Goal: Task Accomplishment & Management: Use online tool/utility

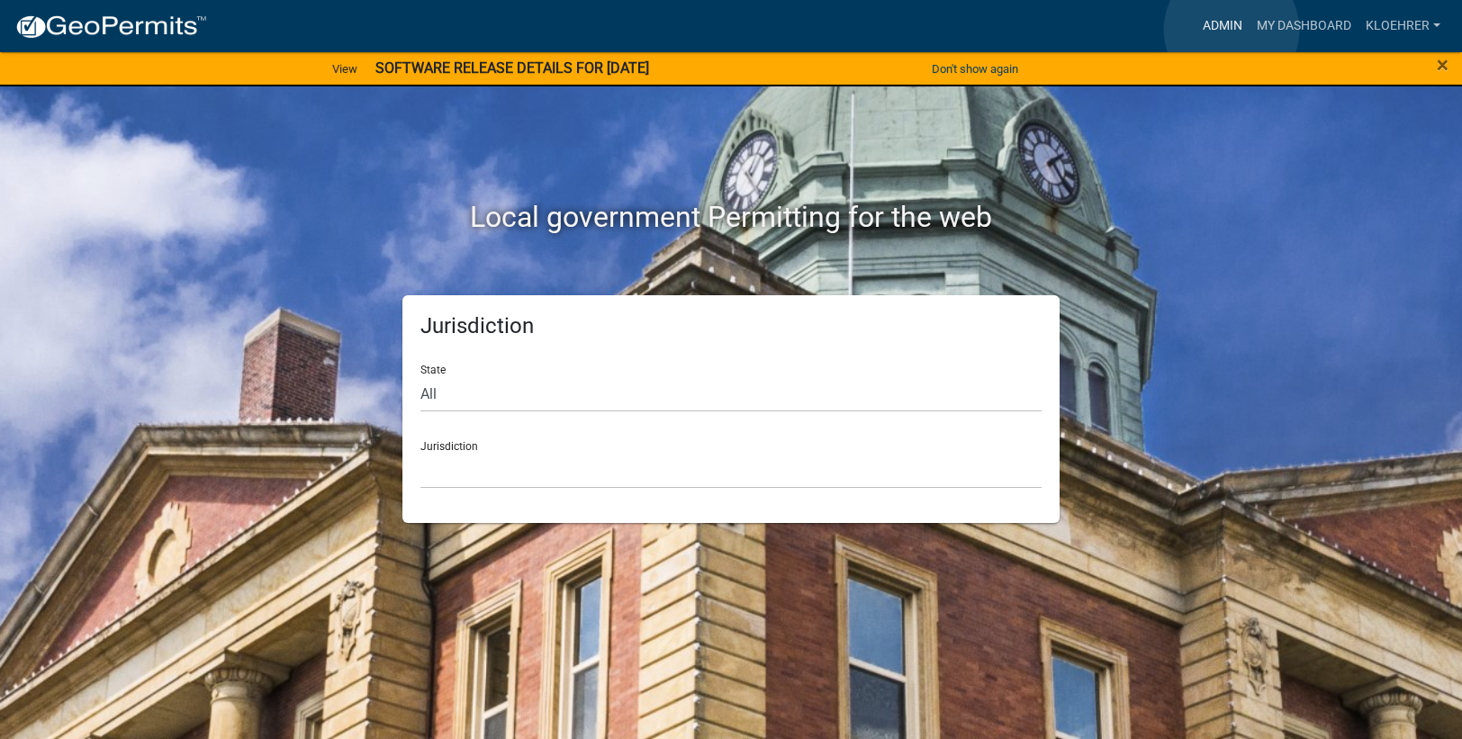
click at [1231, 30] on link "Admin" at bounding box center [1222, 26] width 54 height 34
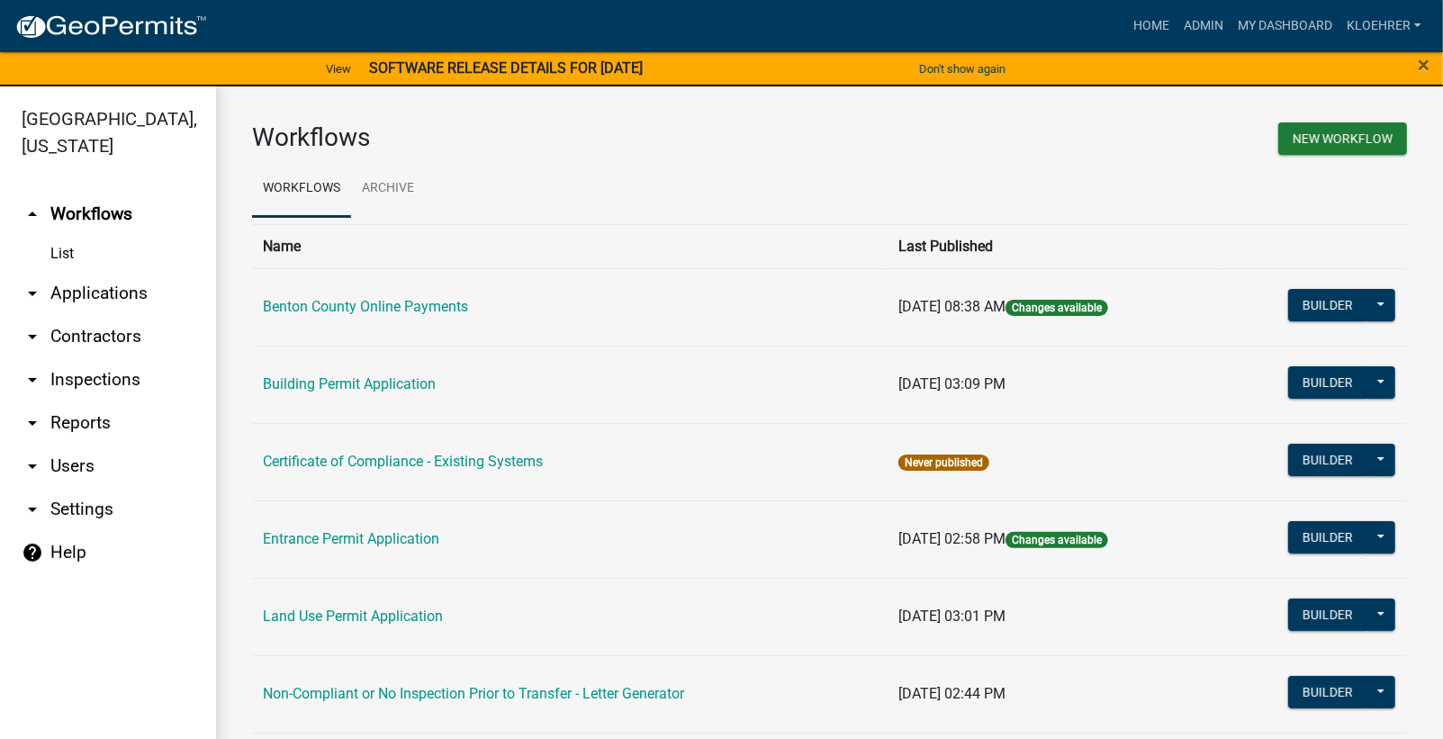
click at [90, 420] on link "arrow_drop_down Reports" at bounding box center [108, 422] width 216 height 43
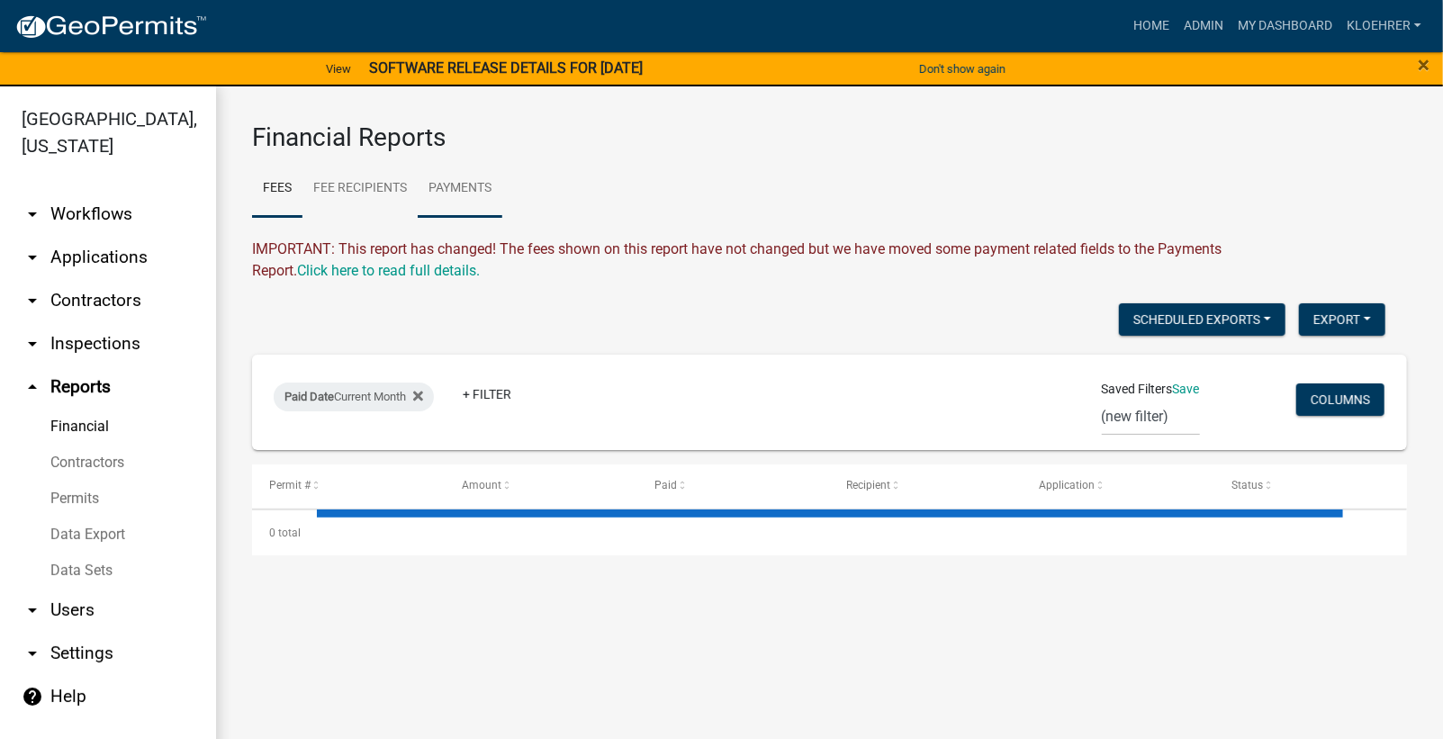
click at [483, 181] on link "Payments" at bounding box center [460, 189] width 85 height 58
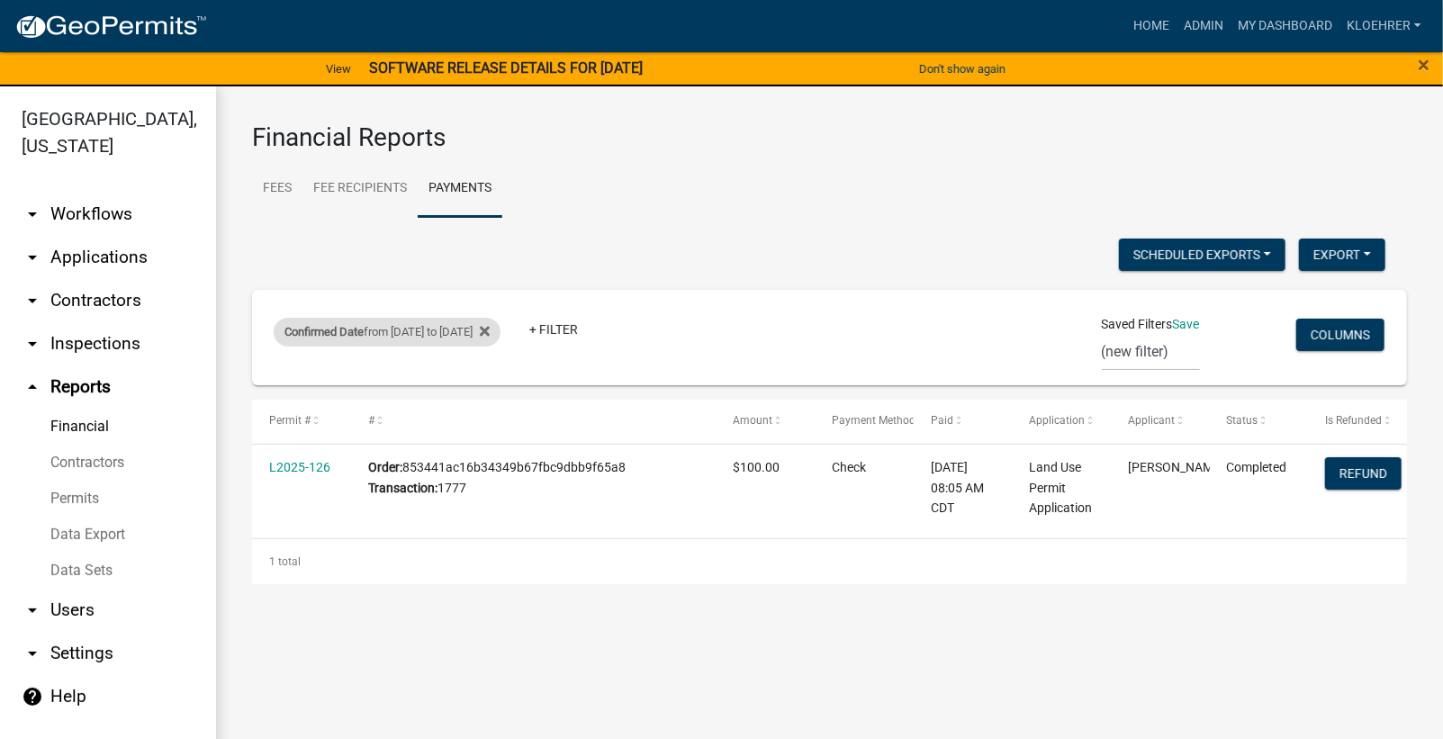
click at [429, 327] on div "Confirmed Date from [DATE] to [DATE]" at bounding box center [387, 332] width 227 height 29
select select "custom"
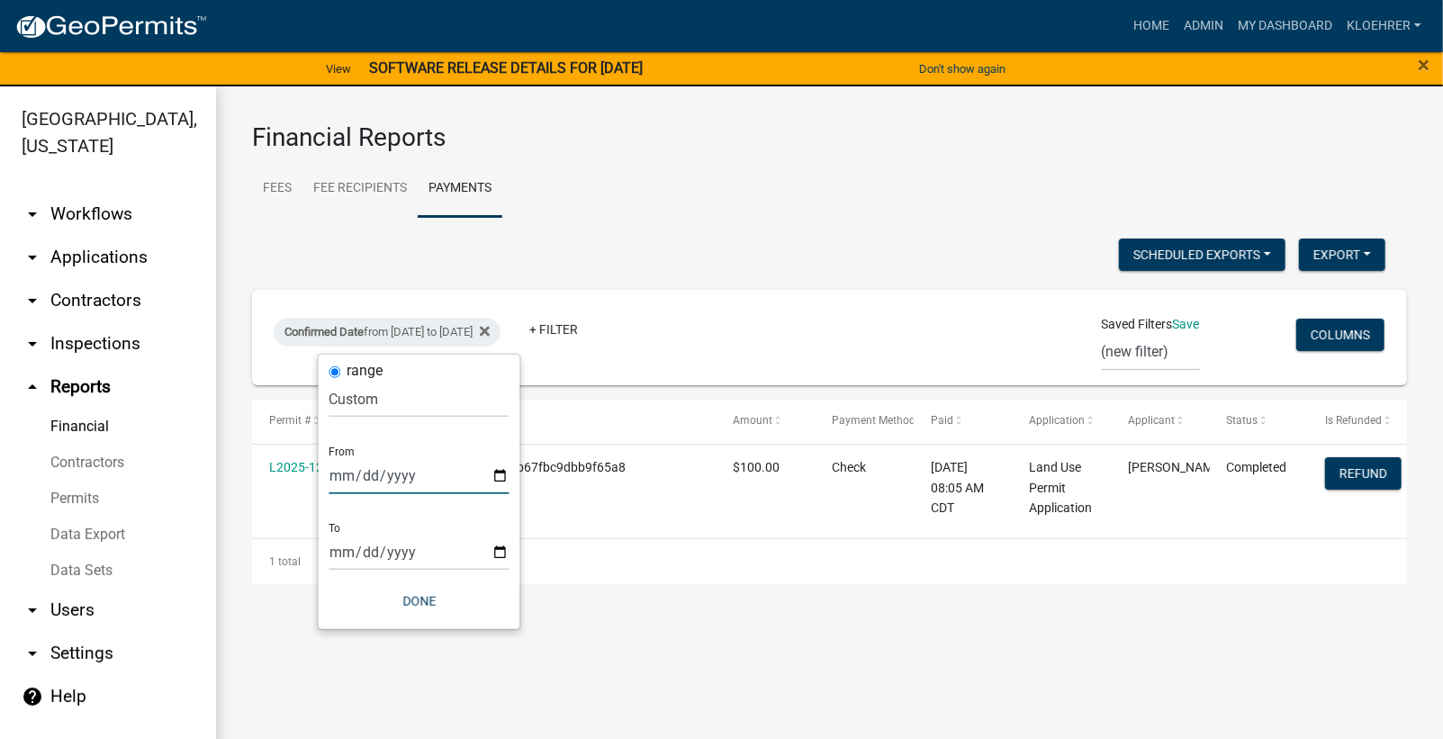
click at [365, 477] on input "[DATE]" at bounding box center [419, 475] width 180 height 37
type input "[DATE]"
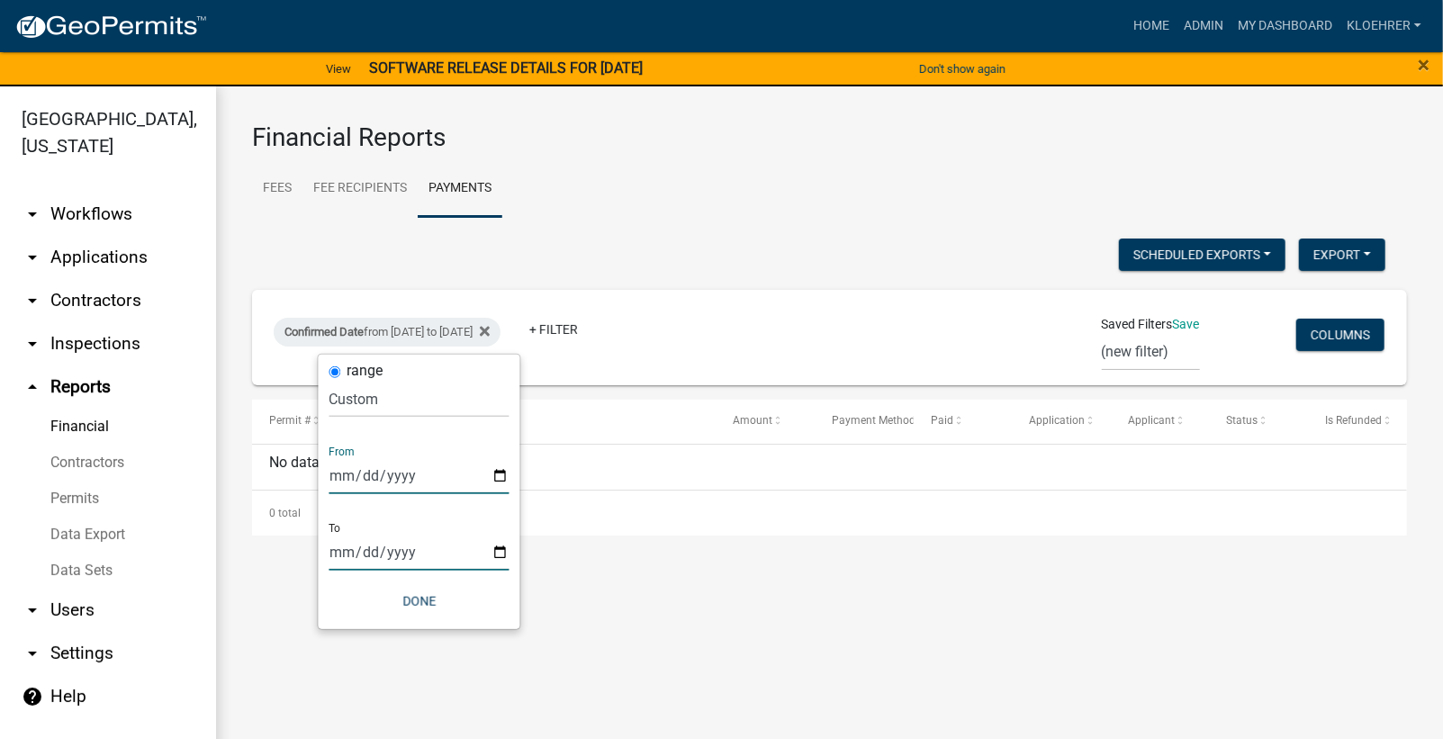
click at [371, 552] on input "[DATE]" at bounding box center [419, 552] width 180 height 37
click at [358, 549] on input "[DATE]" at bounding box center [419, 552] width 180 height 37
type input "[DATE]"
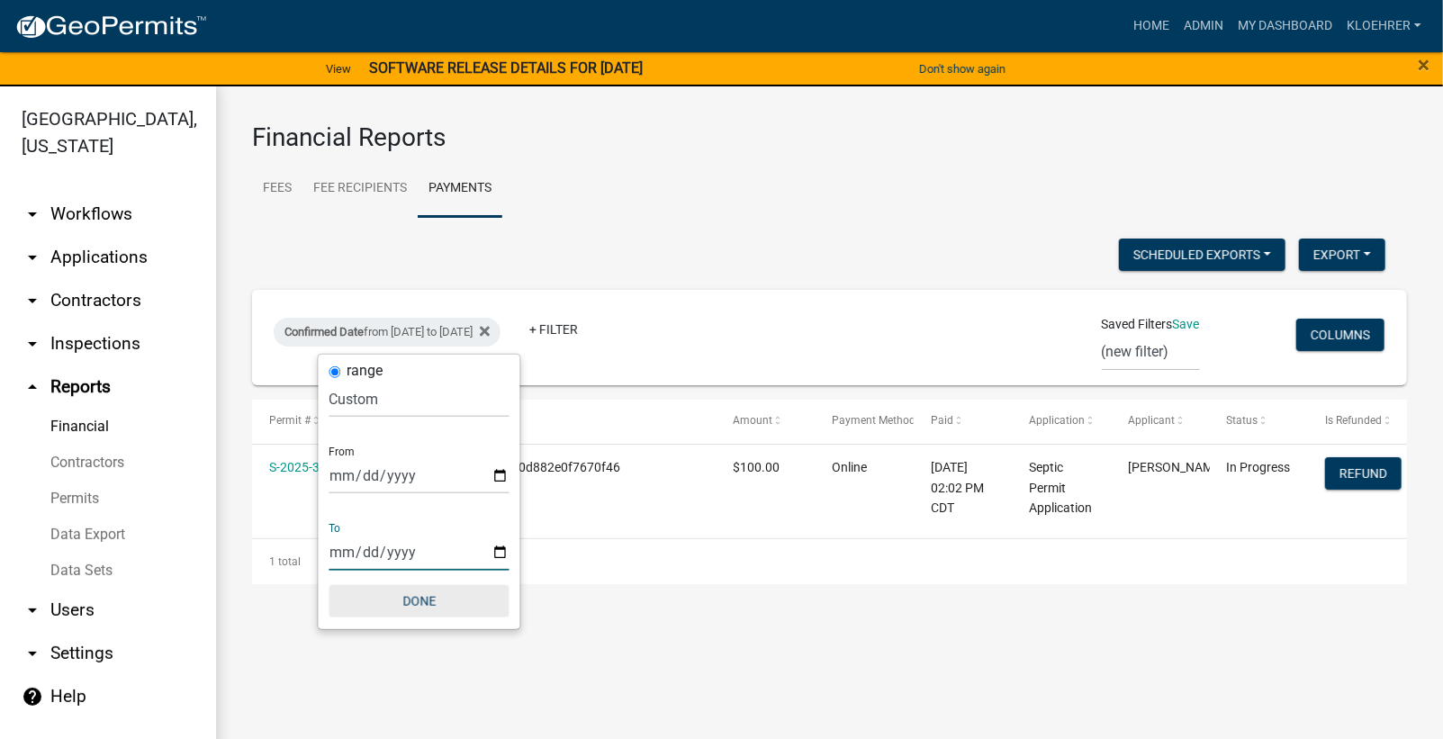
click at [448, 600] on button "Done" at bounding box center [419, 601] width 180 height 32
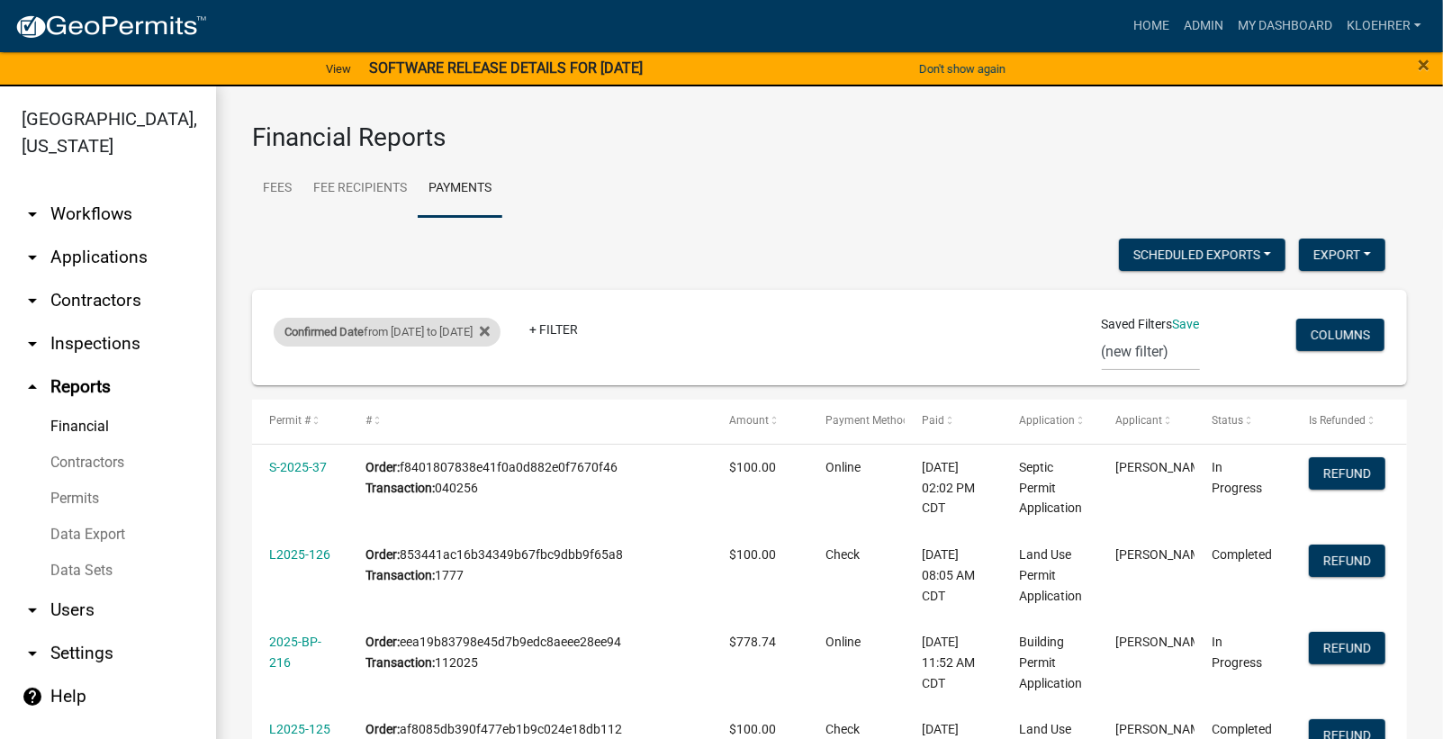
click at [482, 323] on div "Confirmed Date from [DATE] to [DATE]" at bounding box center [387, 332] width 227 height 29
select select "custom"
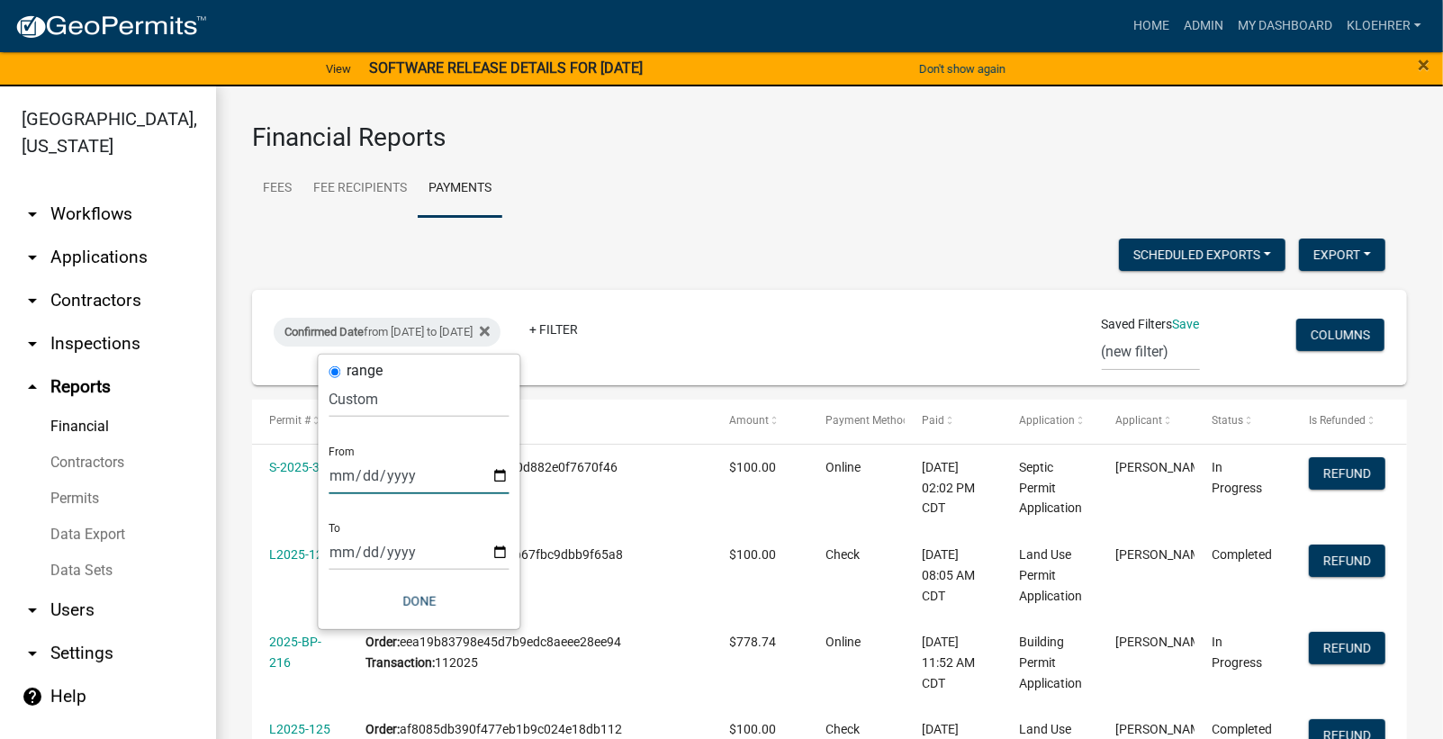
click at [502, 474] on input "[DATE]" at bounding box center [419, 475] width 180 height 37
click at [502, 552] on input "[DATE]" at bounding box center [419, 552] width 180 height 37
click at [427, 599] on button "Done" at bounding box center [419, 601] width 180 height 32
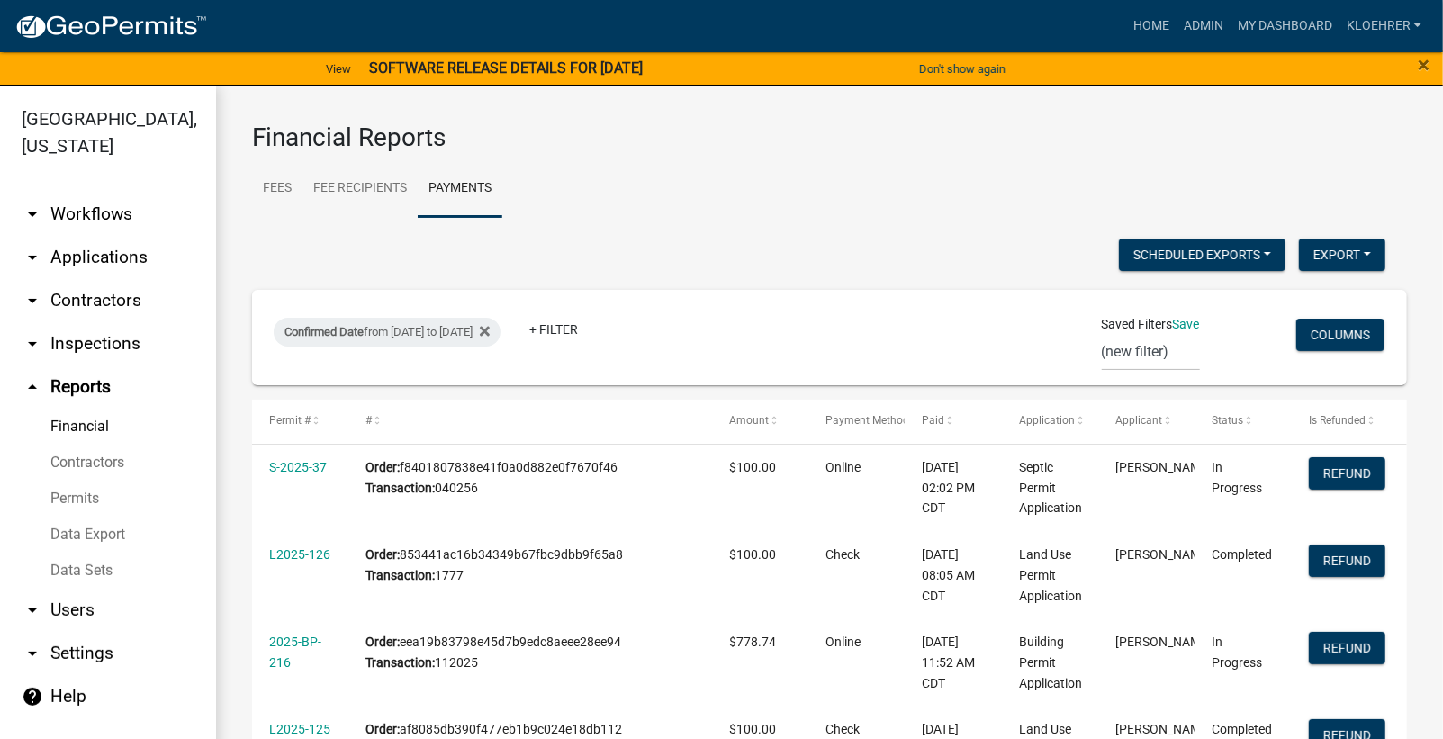
click at [106, 423] on link "Financial" at bounding box center [108, 427] width 216 height 36
click at [281, 188] on link "Fees" at bounding box center [277, 189] width 50 height 58
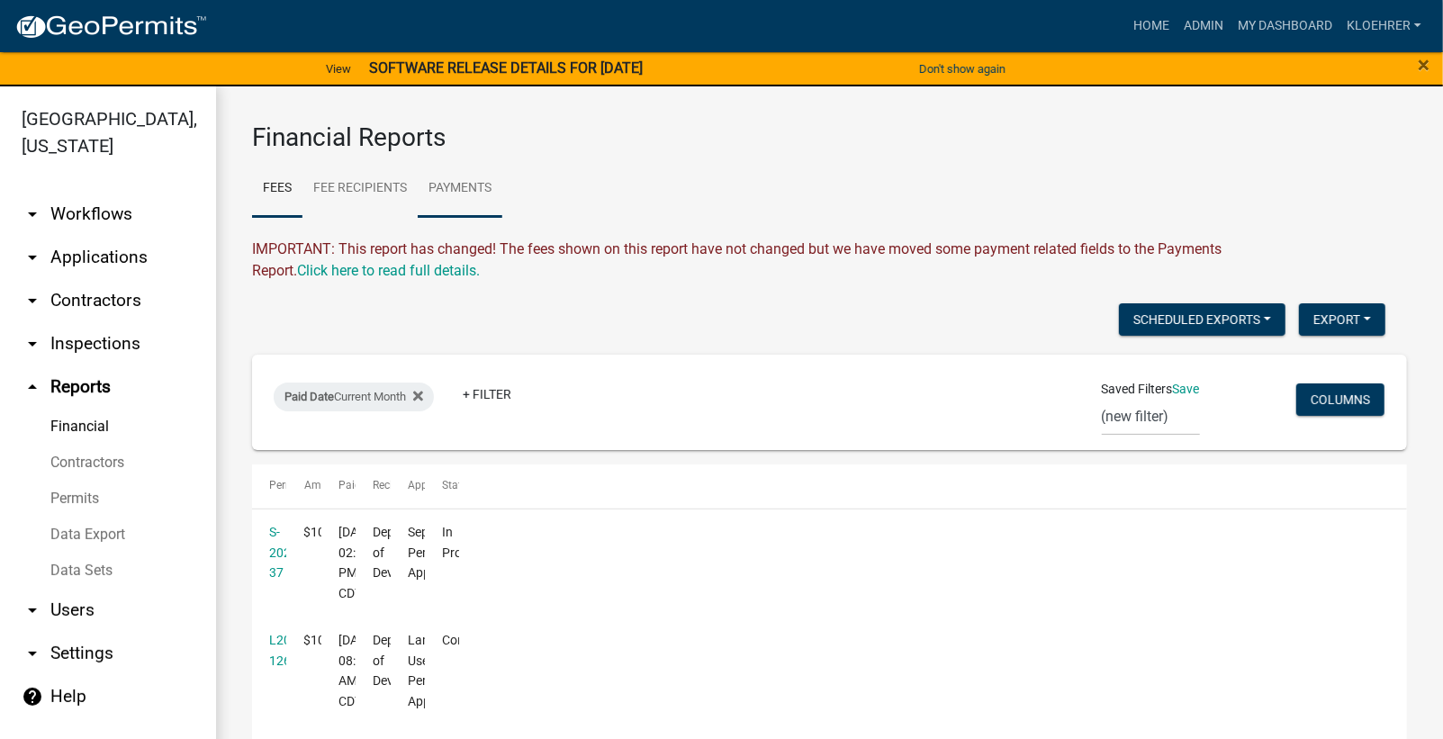
click at [451, 180] on link "Payments" at bounding box center [460, 189] width 85 height 58
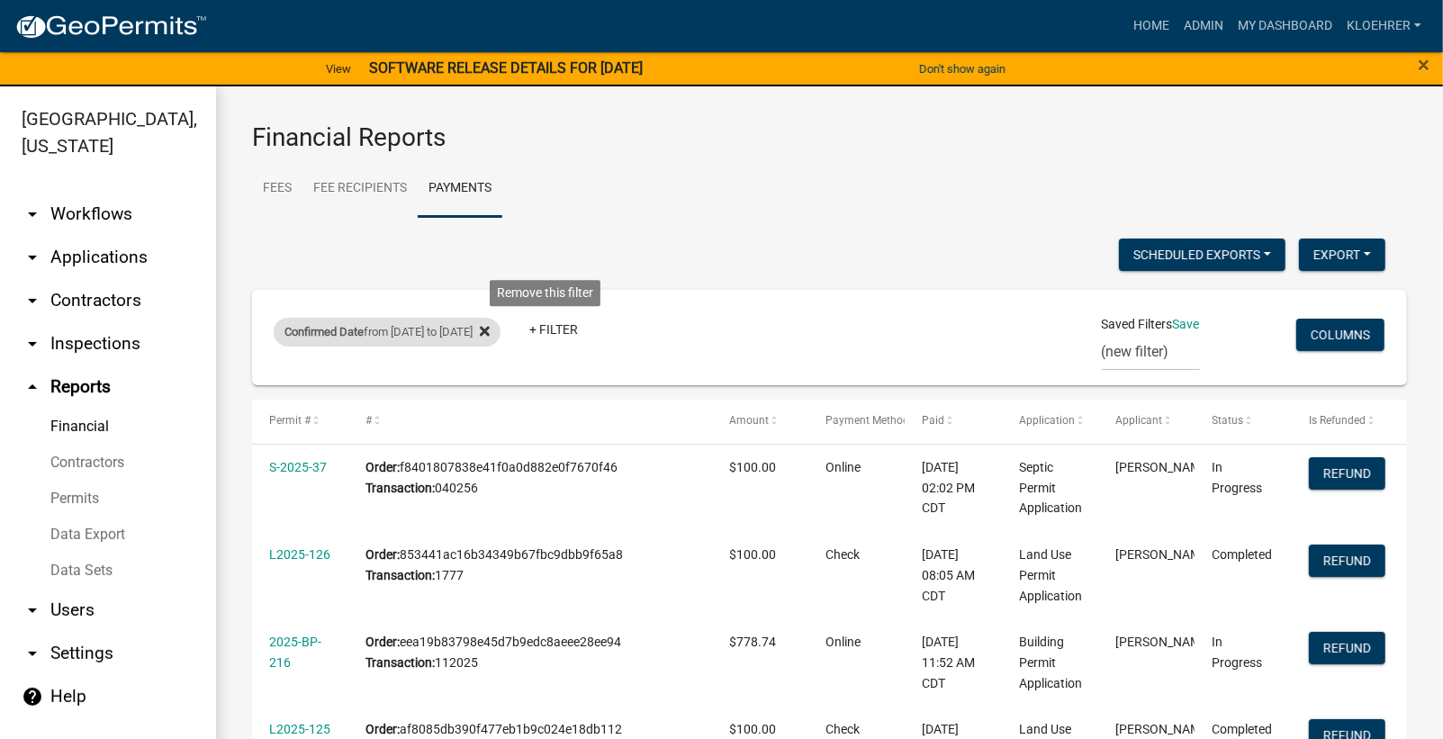
click at [490, 331] on icon at bounding box center [485, 331] width 10 height 14
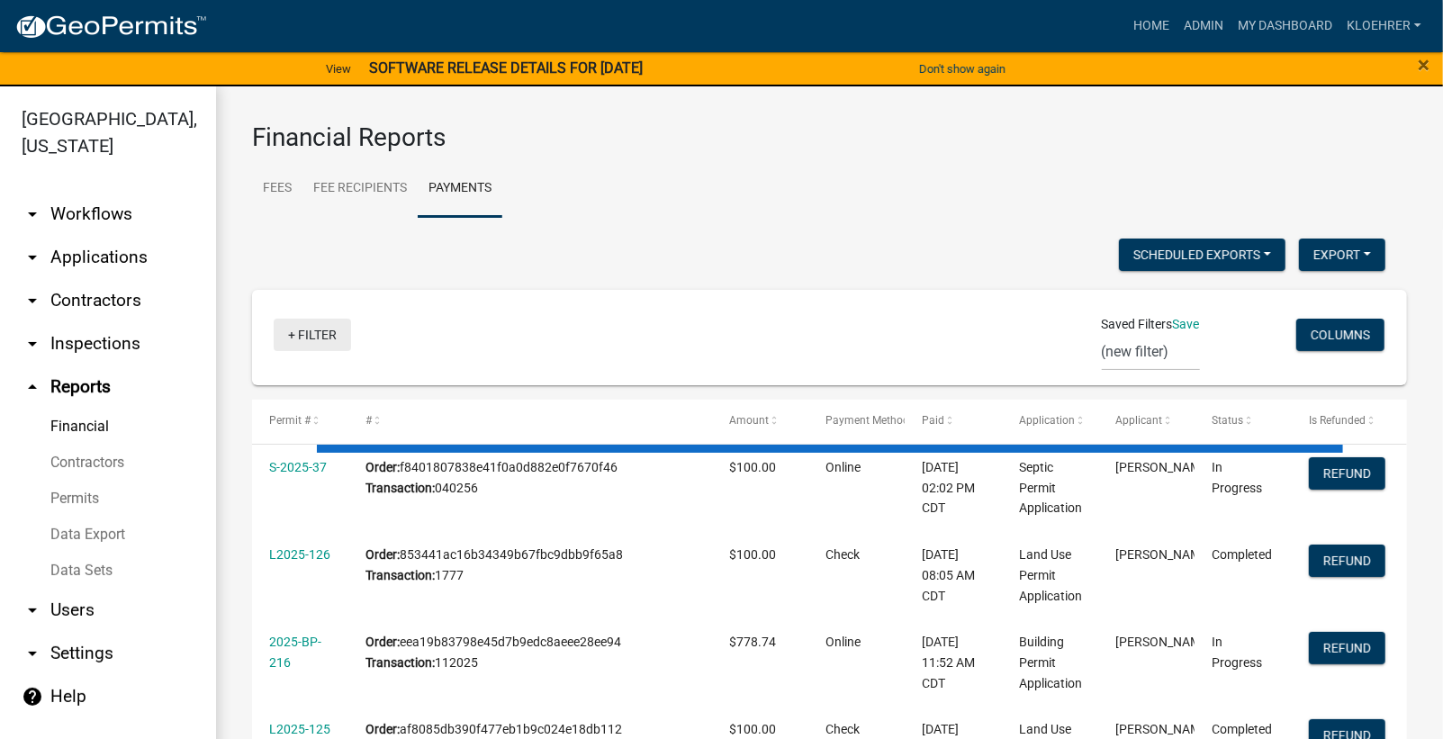
click at [336, 335] on link "+ Filter" at bounding box center [312, 335] width 77 height 32
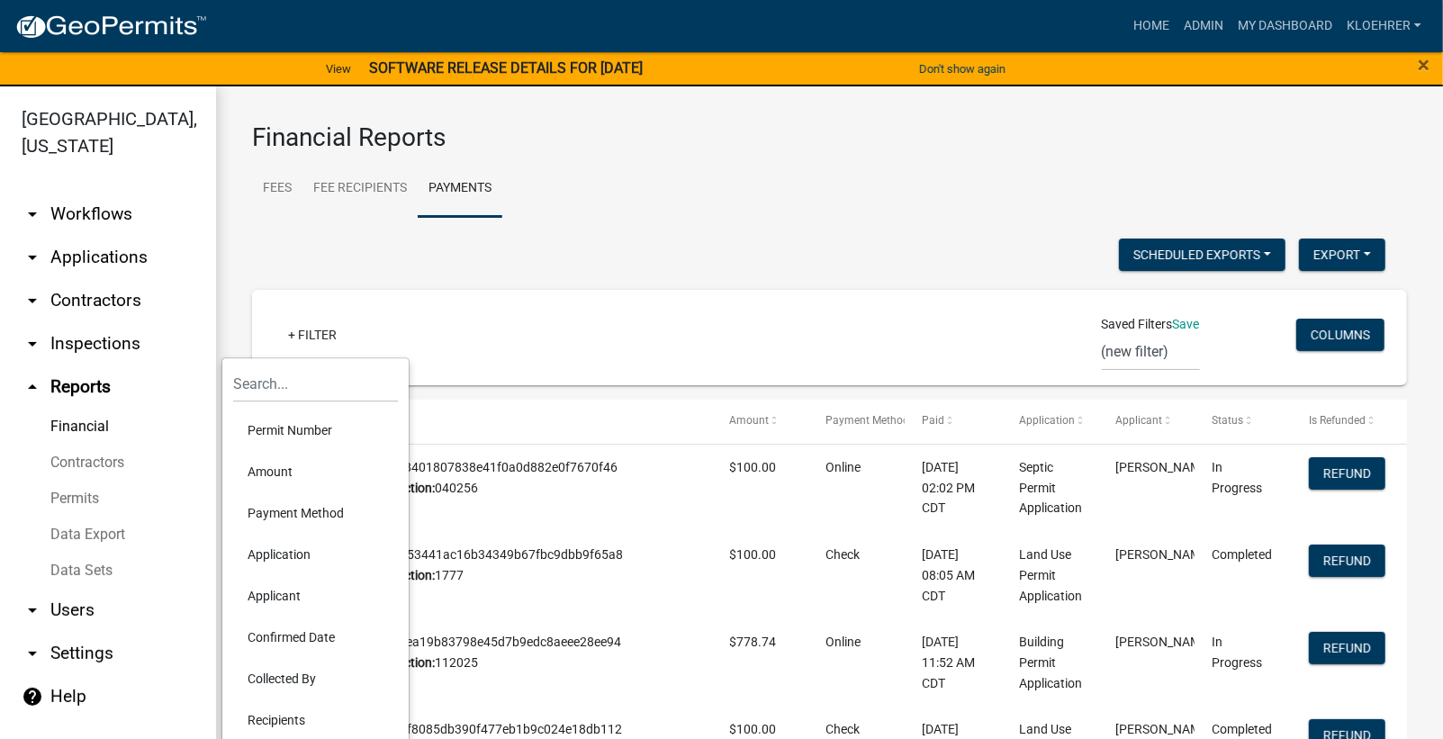
click at [332, 635] on li "Confirmed Date" at bounding box center [315, 637] width 165 height 41
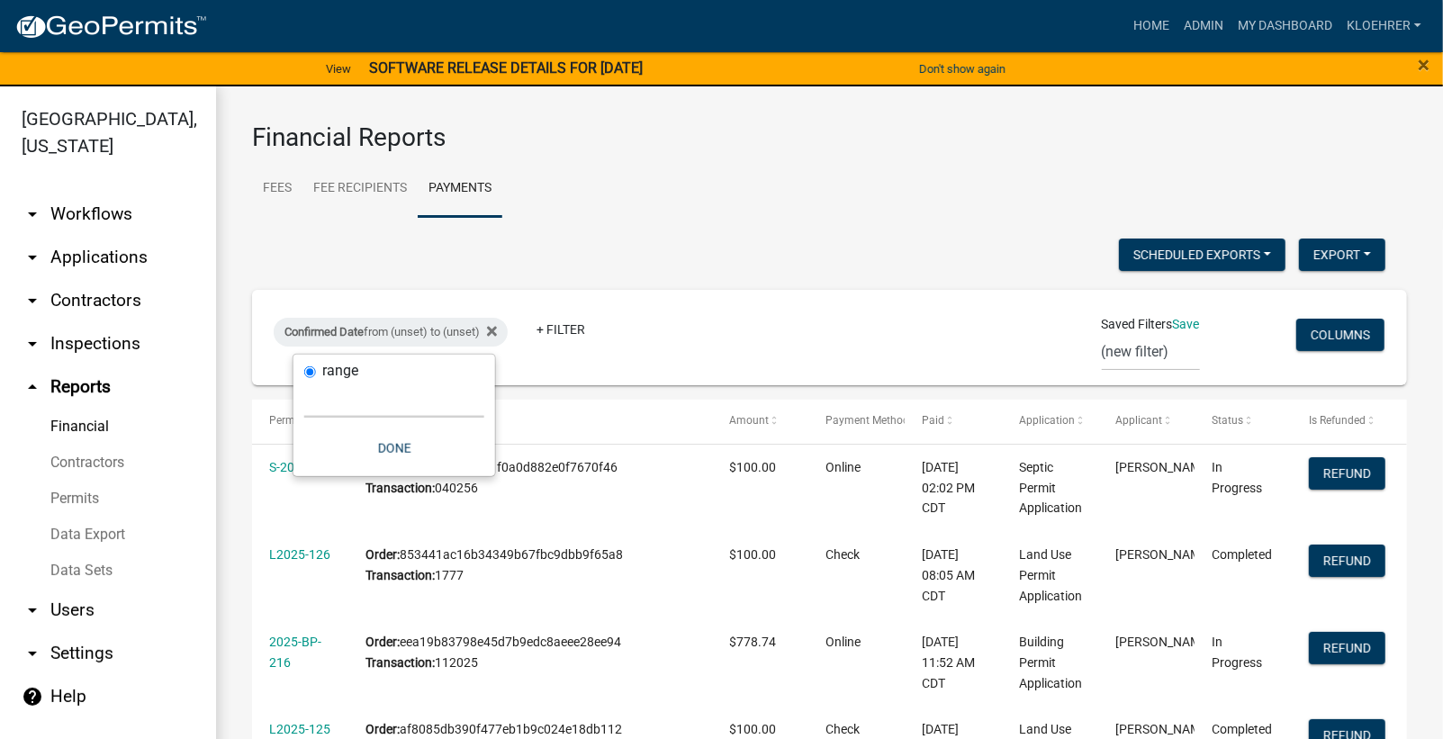
click at [389, 405] on select "[DATE] [DATE] Current Week Previous Week Current Month Last Month Current Calen…" at bounding box center [394, 399] width 180 height 37
click at [304, 381] on select "[DATE] [DATE] Current Week Previous Week Current Month Last Month Current Calen…" at bounding box center [394, 399] width 180 height 37
click at [337, 394] on select "[DATE] [DATE] Current Week Previous Week Current Month Last Month Current Calen…" at bounding box center [367, 399] width 180 height 37
select select "custom"
click at [303, 381] on select "[DATE] [DATE] Current Week Previous Week Current Month Last Month Current Calen…" at bounding box center [367, 399] width 180 height 37
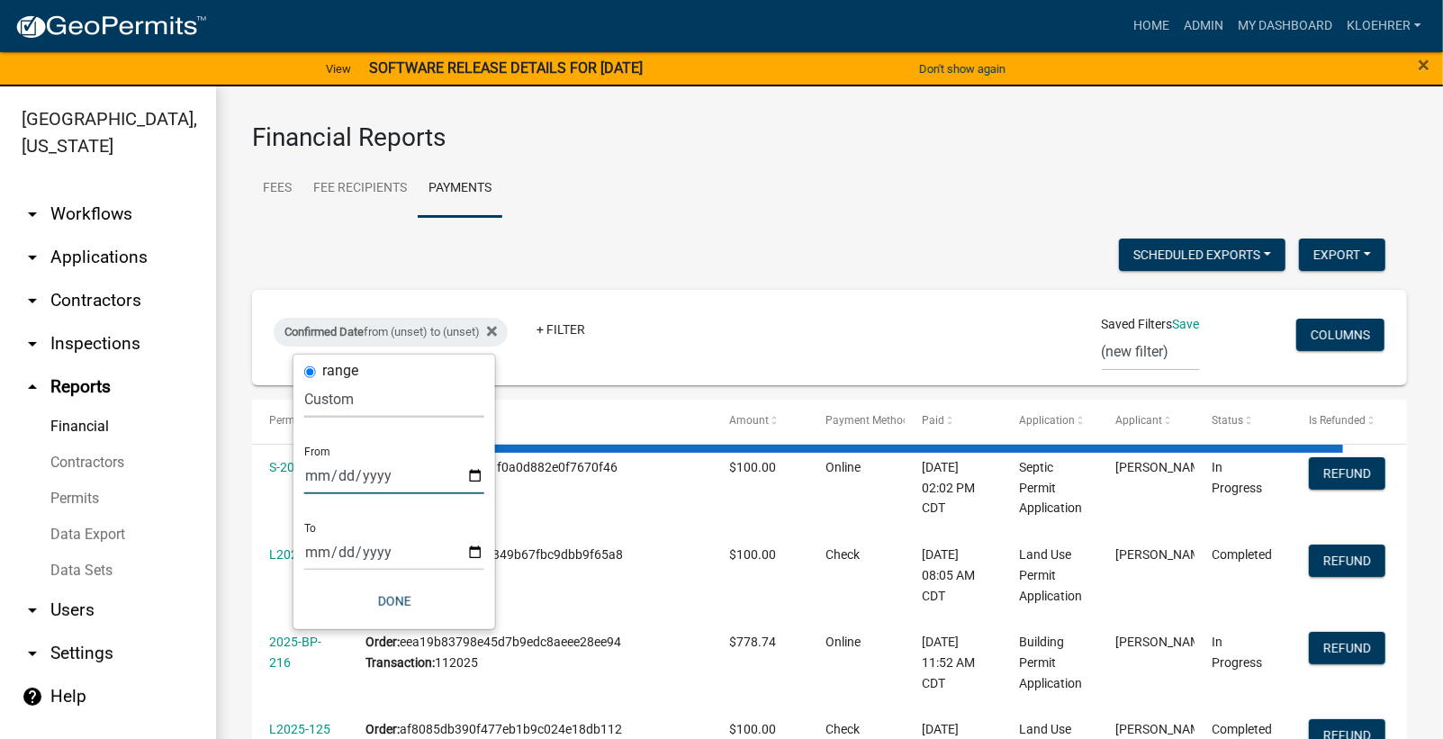
click at [471, 473] on input "date" at bounding box center [394, 475] width 180 height 37
type input "[DATE]"
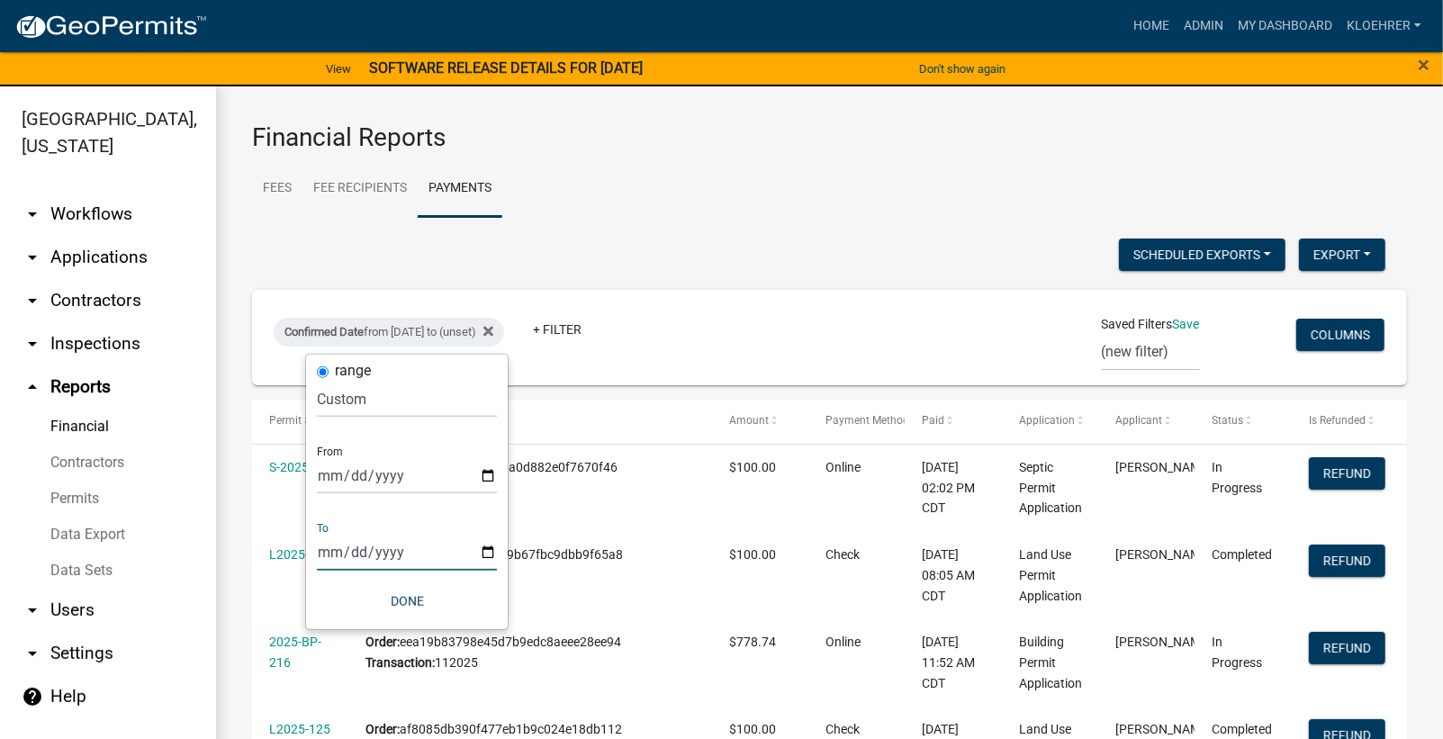
click at [487, 550] on input "date" at bounding box center [407, 552] width 180 height 37
type input "[DATE]"
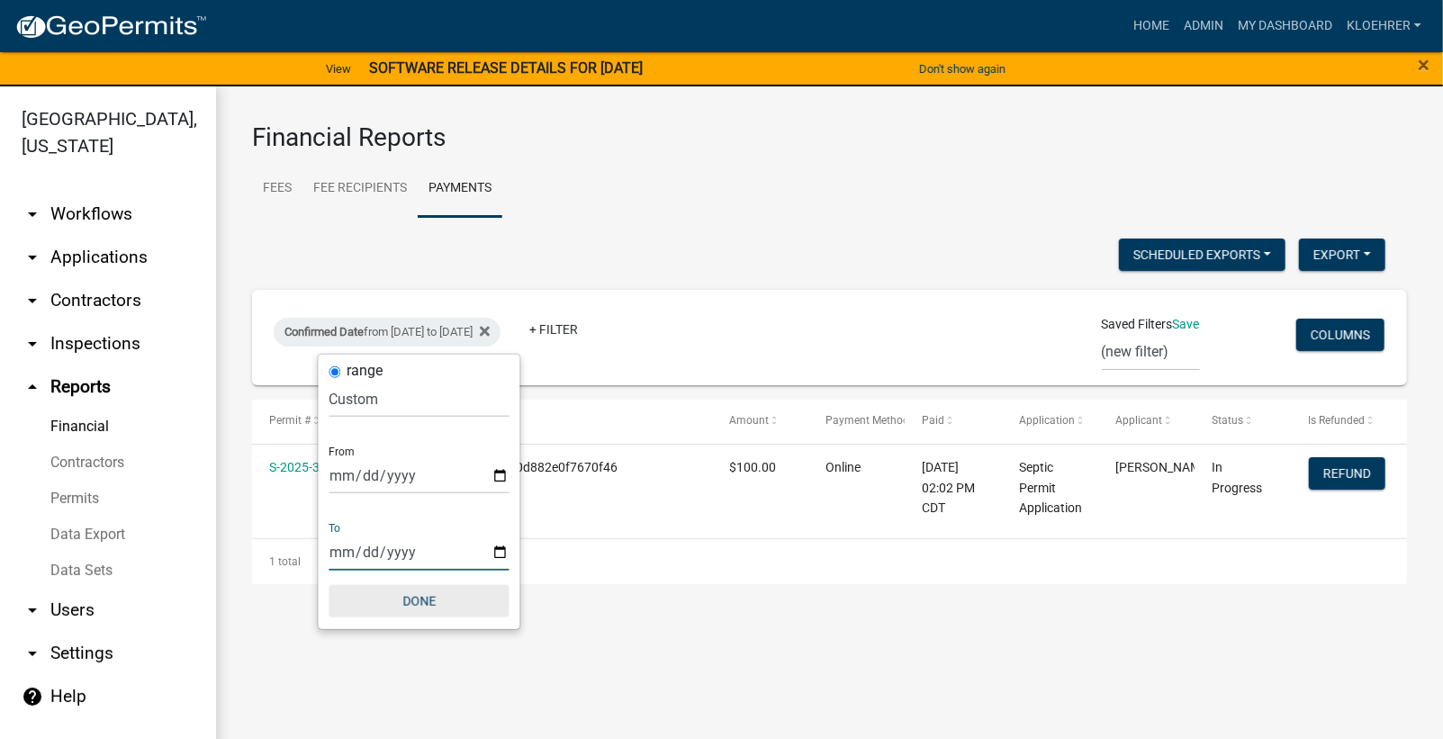
click at [428, 604] on button "Done" at bounding box center [419, 601] width 180 height 32
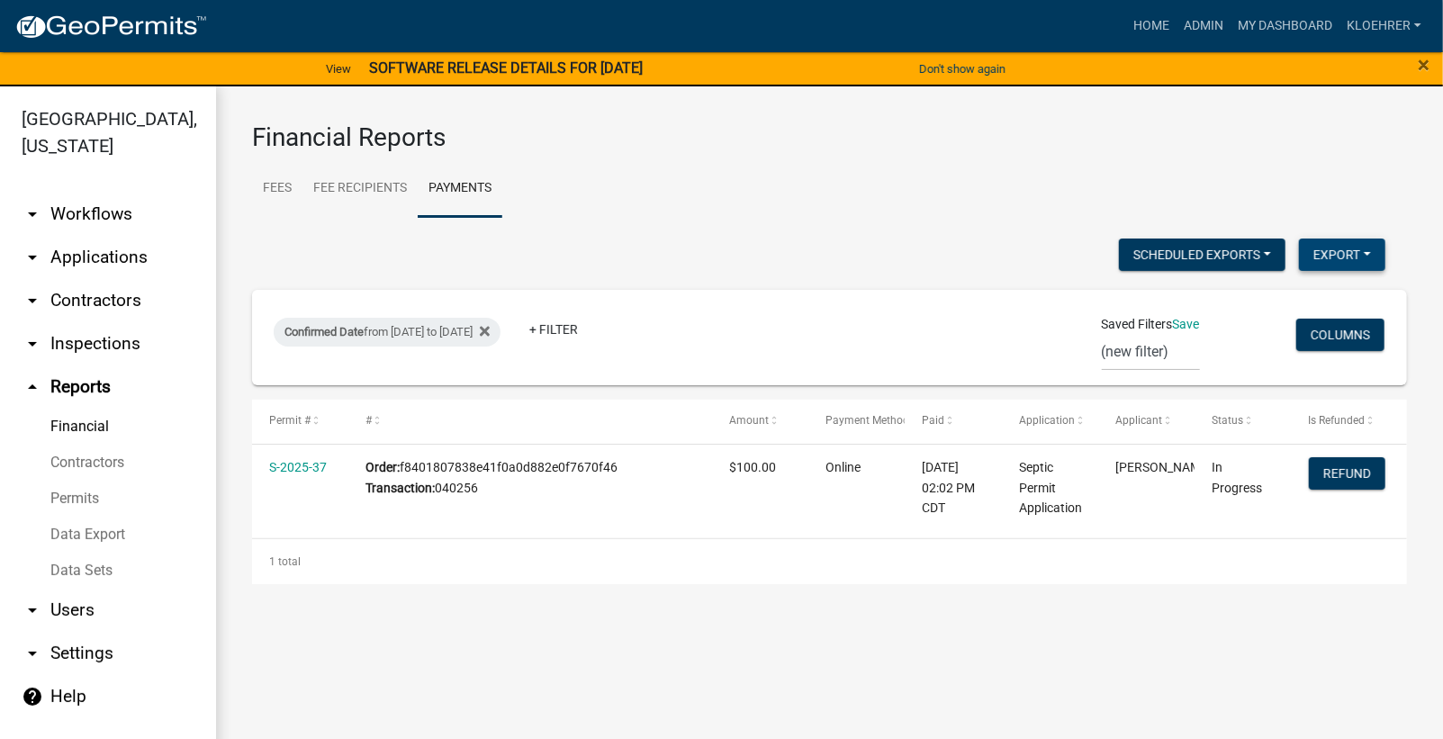
click at [1335, 253] on button "Export" at bounding box center [1342, 255] width 86 height 32
click at [1244, 302] on button "Excel Format (.xlsx)" at bounding box center [1300, 300] width 168 height 43
